Goal: Entertainment & Leisure: Consume media (video, audio)

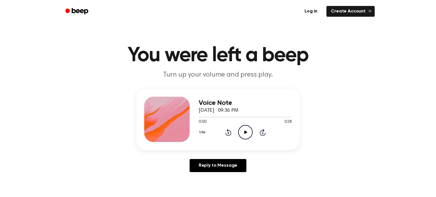
click at [244, 133] on icon at bounding box center [245, 132] width 3 height 4
click at [261, 133] on icon "Skip 5 seconds" at bounding box center [262, 132] width 6 height 7
click at [362, 130] on div "Voice Note October 2, 2025 · 09:36 PM 0:19 0:28 Your browser does not support t…" at bounding box center [218, 133] width 422 height 88
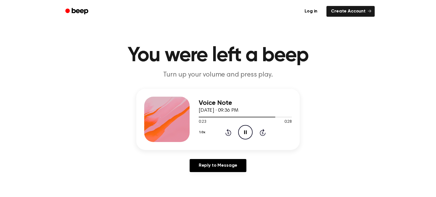
click at [262, 130] on icon at bounding box center [262, 132] width 6 height 7
click at [227, 132] on icon at bounding box center [227, 133] width 1 height 2
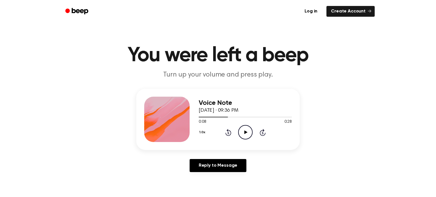
click at [227, 132] on icon at bounding box center [227, 133] width 1 height 2
click at [348, 151] on div "Voice Note October 2, 2025 · 09:36 PM 0:00 0:28 Your browser does not support t…" at bounding box center [218, 133] width 422 height 88
click at [204, 132] on button "1.0x" at bounding box center [202, 133] width 9 height 10
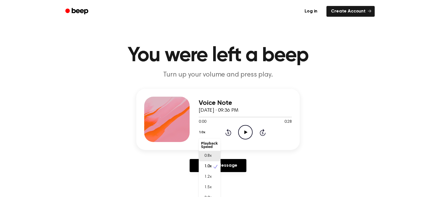
click at [209, 157] on span "0.8x" at bounding box center [207, 156] width 7 height 6
click at [251, 130] on icon "Play Audio" at bounding box center [245, 132] width 14 height 14
click at [249, 134] on icon "Pause Audio" at bounding box center [245, 132] width 14 height 14
click at [247, 134] on icon "Play Audio" at bounding box center [245, 132] width 14 height 14
